Goal: Communication & Community: Connect with others

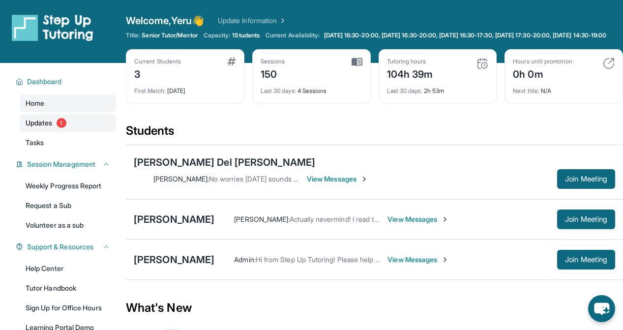
click at [77, 126] on link "Updates 1" at bounding box center [68, 123] width 96 height 18
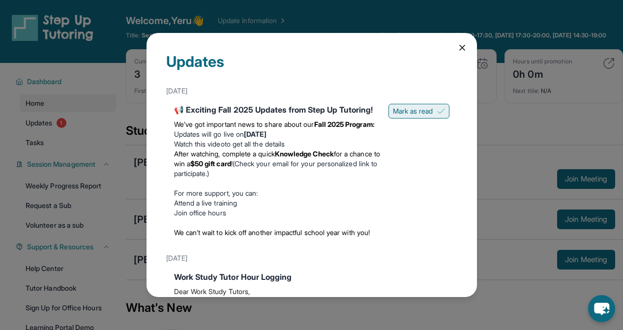
click at [410, 106] on span "Mark as read" at bounding box center [413, 111] width 40 height 10
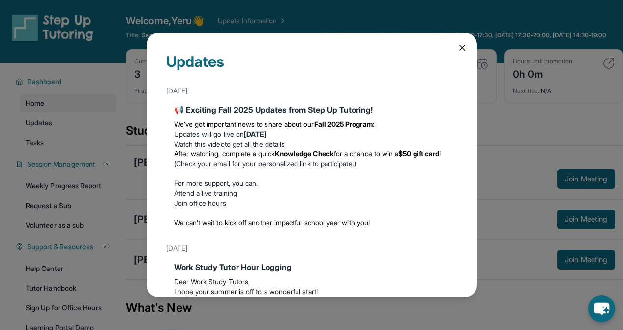
click at [462, 45] on icon at bounding box center [463, 48] width 10 height 10
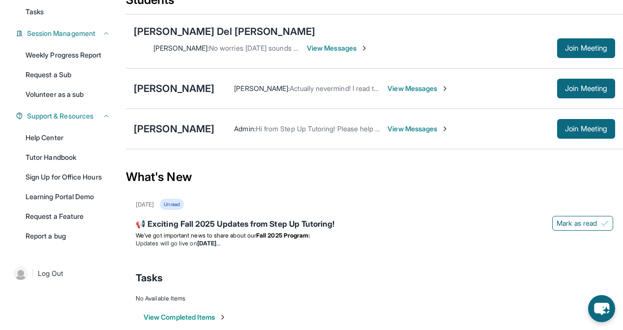
scroll to position [141, 0]
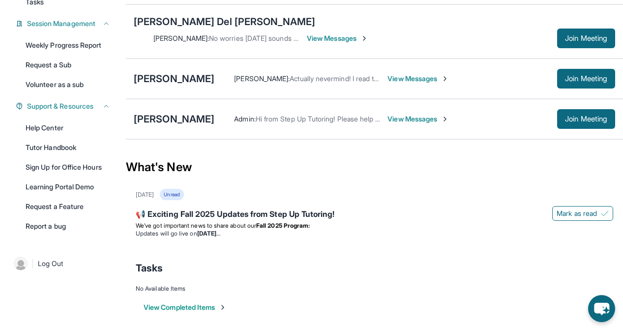
click at [422, 114] on span "View Messages" at bounding box center [419, 119] width 62 height 10
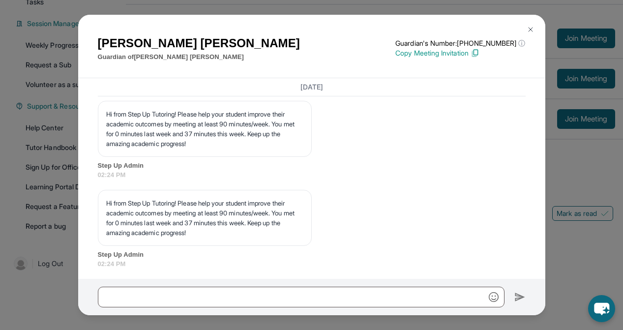
scroll to position [1009, 0]
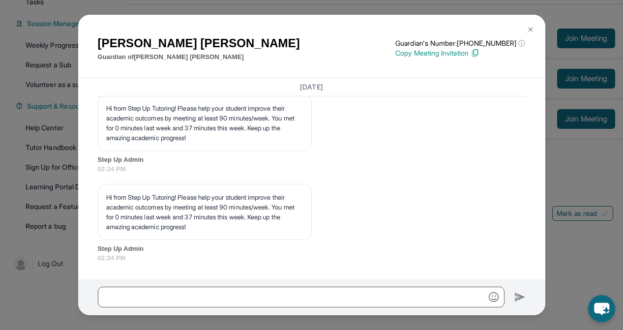
click at [580, 215] on div "[PERSON_NAME] Guardian of [PERSON_NAME] Guardian's Number: [PHONE_NUMBER] ⓘ Thi…" at bounding box center [311, 165] width 623 height 330
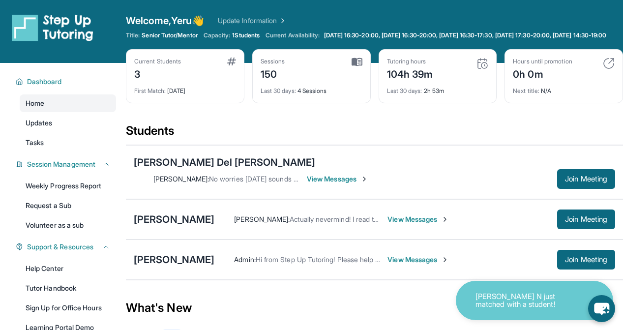
scroll to position [0, 0]
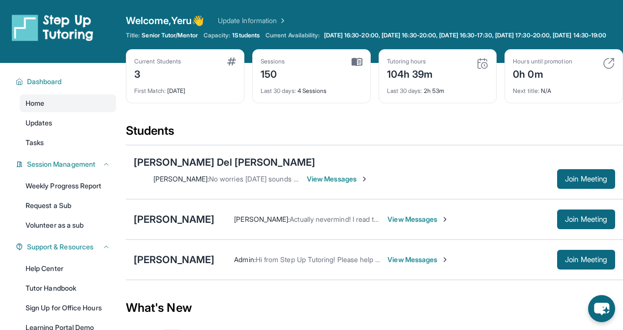
click at [162, 241] on div "[PERSON_NAME] Admin : Hi from Step Up Tutoring! Please help your student improv…" at bounding box center [374, 260] width 497 height 40
click at [162, 253] on div "[PERSON_NAME]" at bounding box center [174, 260] width 81 height 14
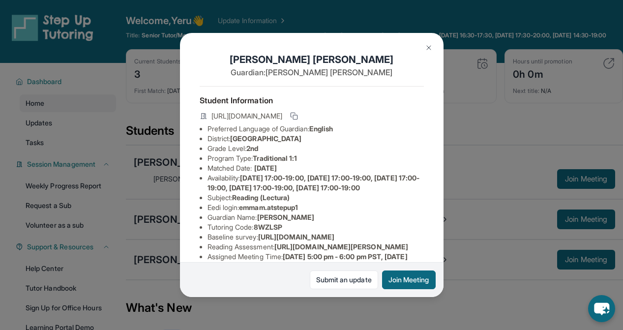
click at [466, 234] on div "[PERSON_NAME] Guardian: [PERSON_NAME] Student Information [URL][DOMAIN_NAME] Pr…" at bounding box center [311, 165] width 623 height 330
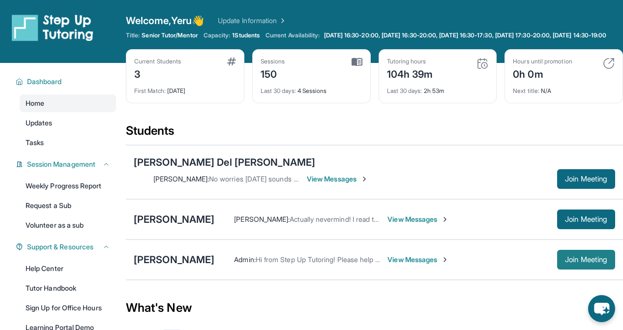
click at [584, 258] on span "Join Meeting" at bounding box center [586, 260] width 42 height 6
click at [198, 261] on div "[PERSON_NAME] Admin : Hi from Step Up Tutoring! Please help your student improv…" at bounding box center [374, 260] width 497 height 40
click at [190, 253] on div "[PERSON_NAME]" at bounding box center [174, 260] width 81 height 14
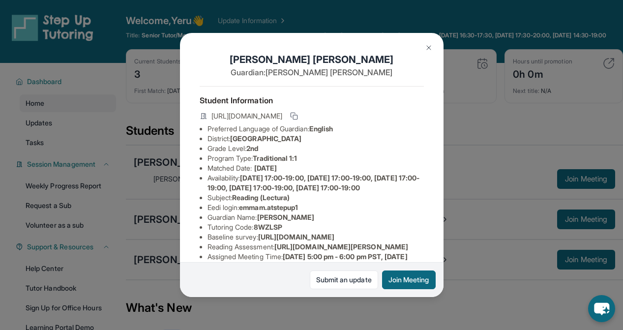
click at [431, 51] on img at bounding box center [429, 48] width 8 height 8
